Goal: Obtain resource: Obtain resource

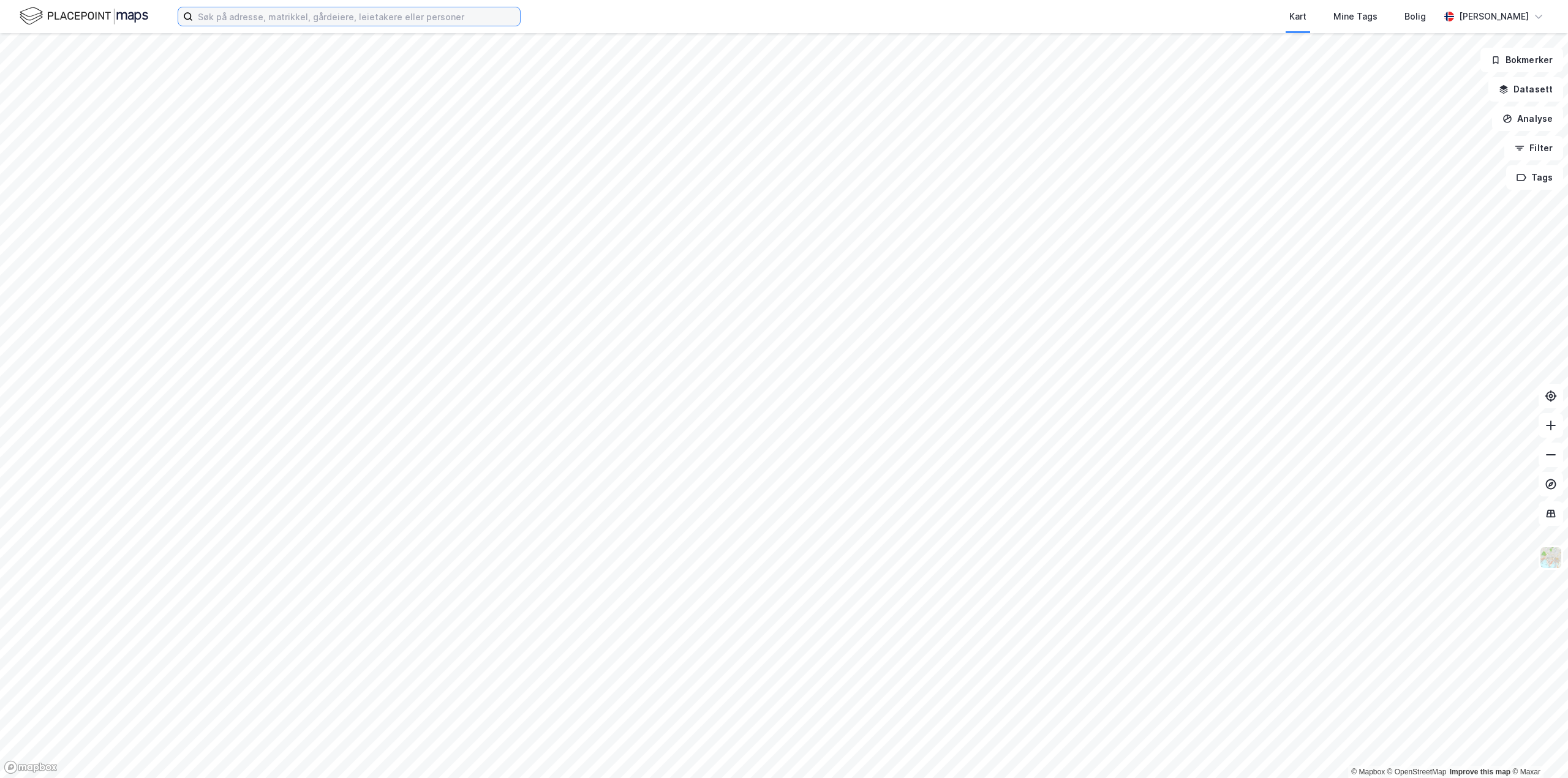
click at [278, 19] on input at bounding box center [356, 17] width 327 height 18
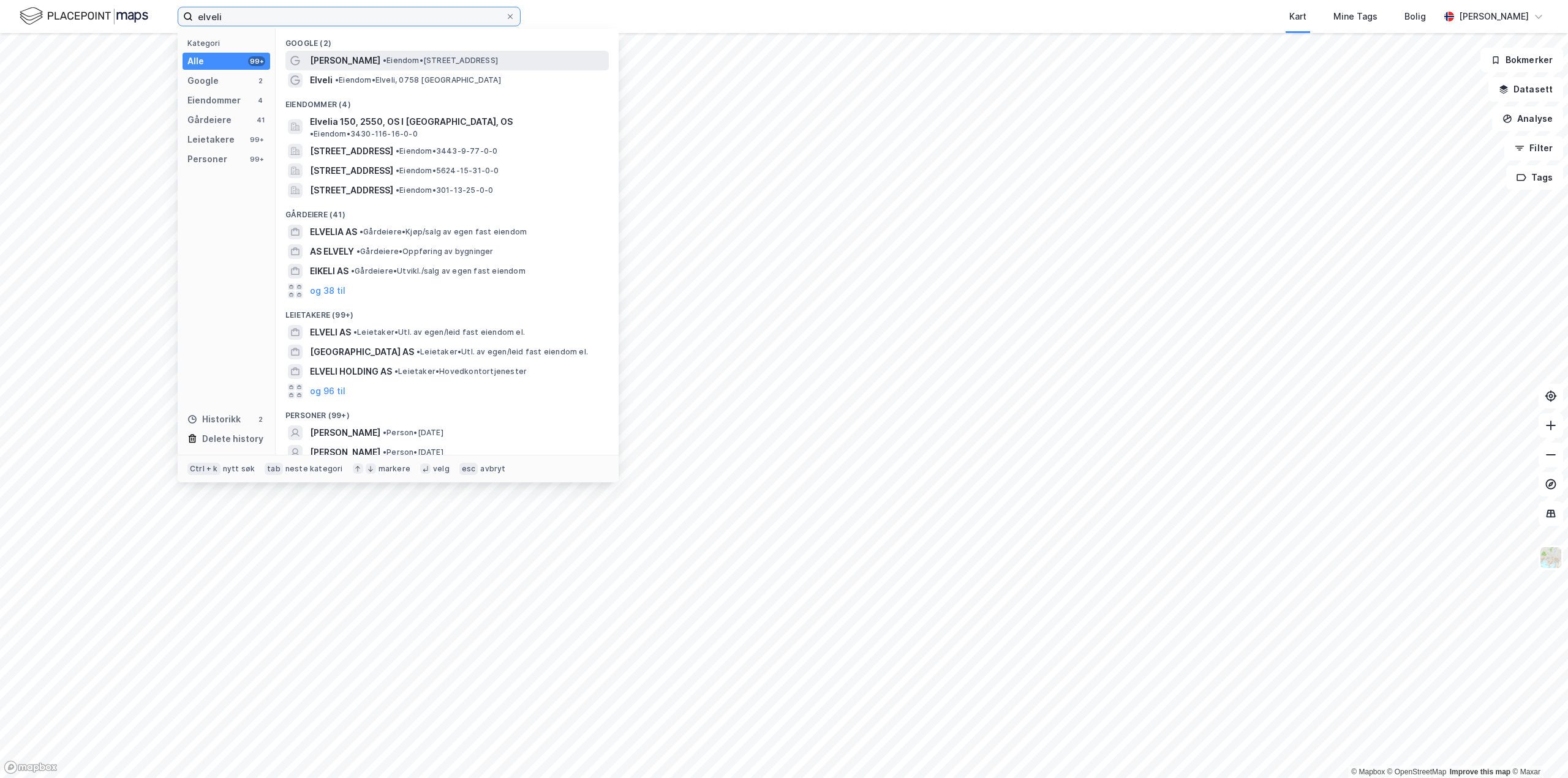
type input "elveli"
click at [343, 62] on span "[PERSON_NAME]" at bounding box center [344, 61] width 70 height 15
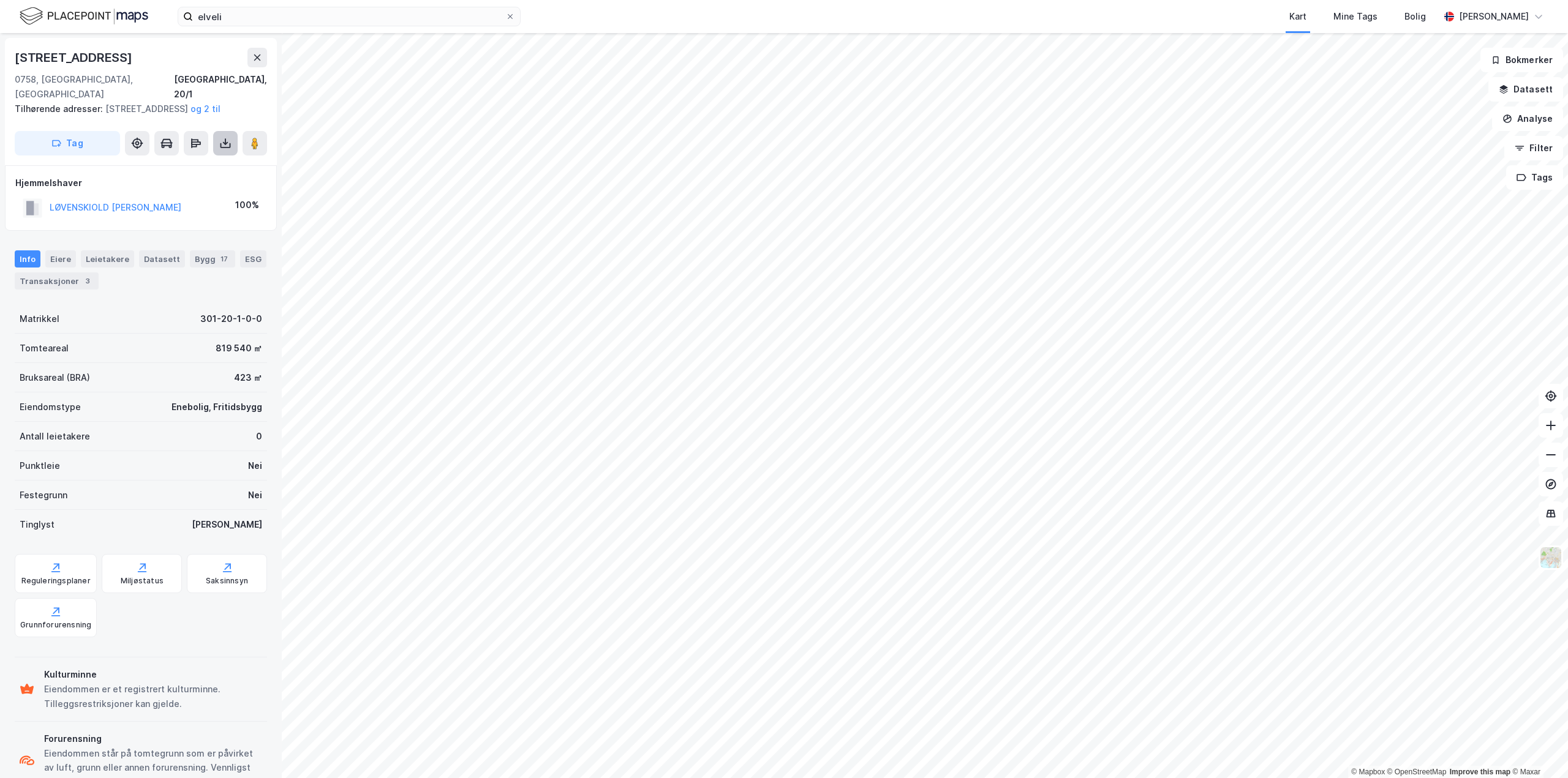
click at [224, 145] on icon at bounding box center [225, 143] width 13 height 13
click at [196, 164] on div "Last ned grunnbok" at bounding box center [164, 168] width 71 height 10
click at [160, 174] on div "Last ned grunnbok" at bounding box center [172, 167] width 130 height 19
